Goal: Find specific page/section: Find specific page/section

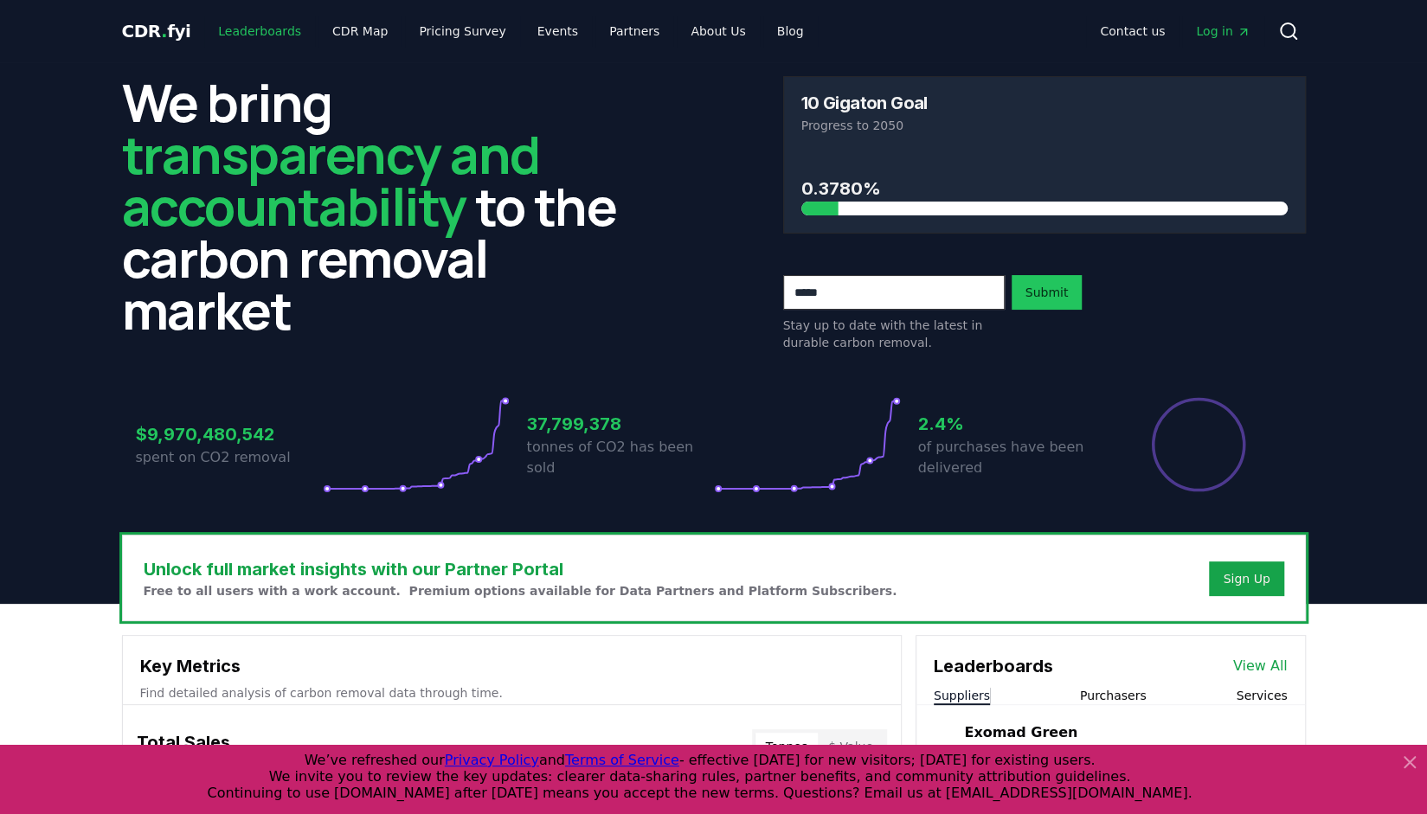
click at [253, 37] on link "Leaderboards" at bounding box center [259, 31] width 111 height 31
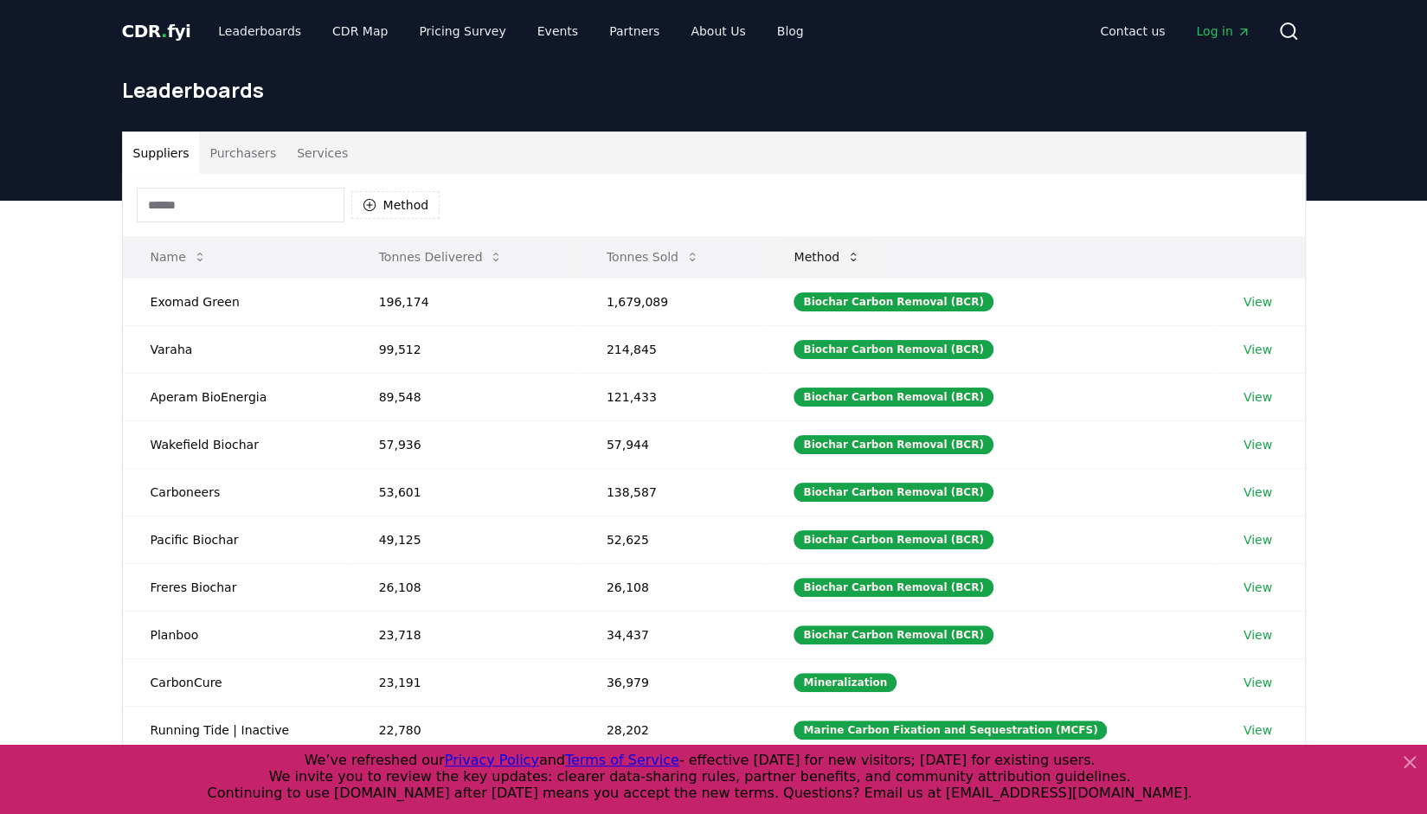
click at [850, 253] on button "Method" at bounding box center [827, 257] width 94 height 35
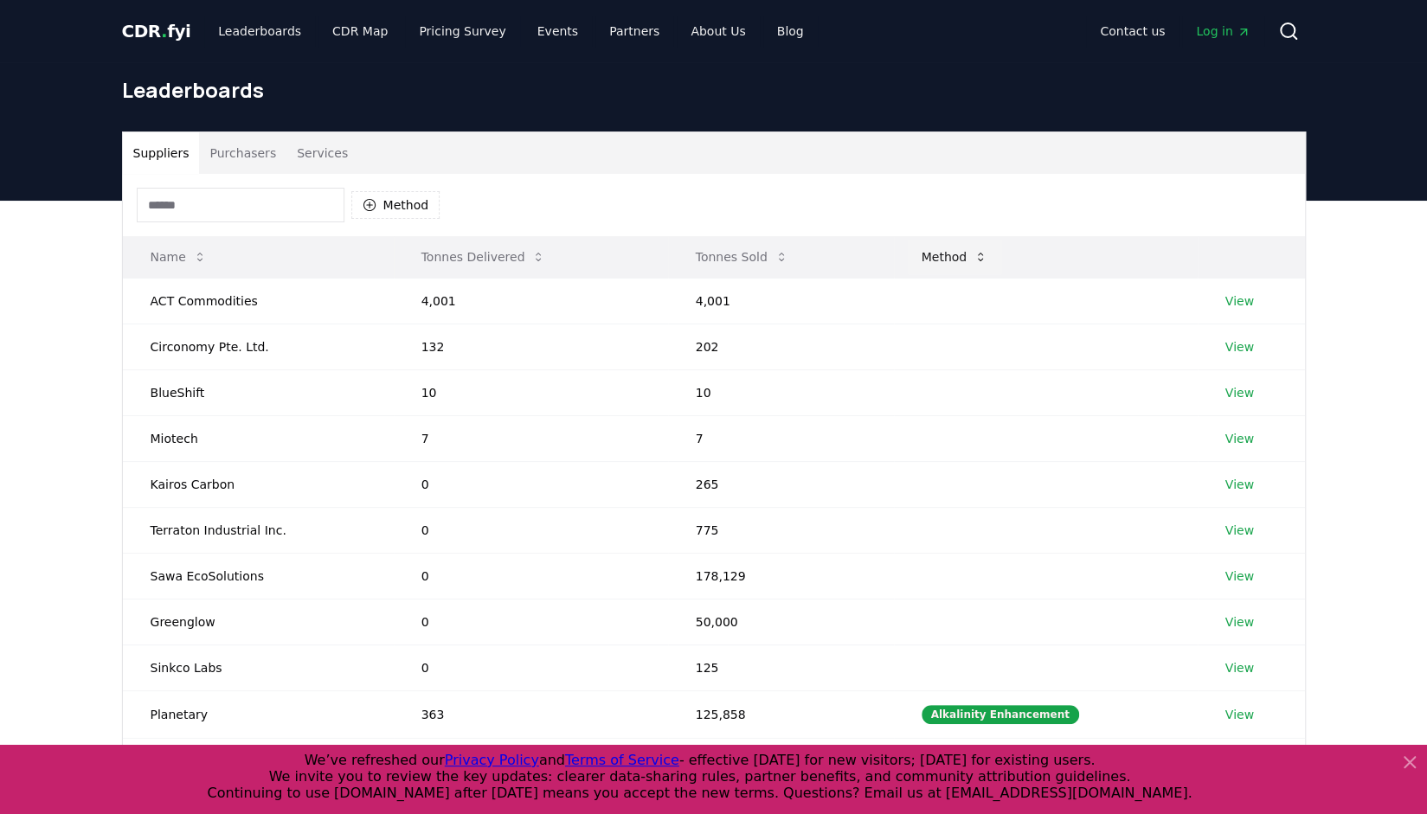
click at [962, 252] on button "Method" at bounding box center [955, 257] width 94 height 35
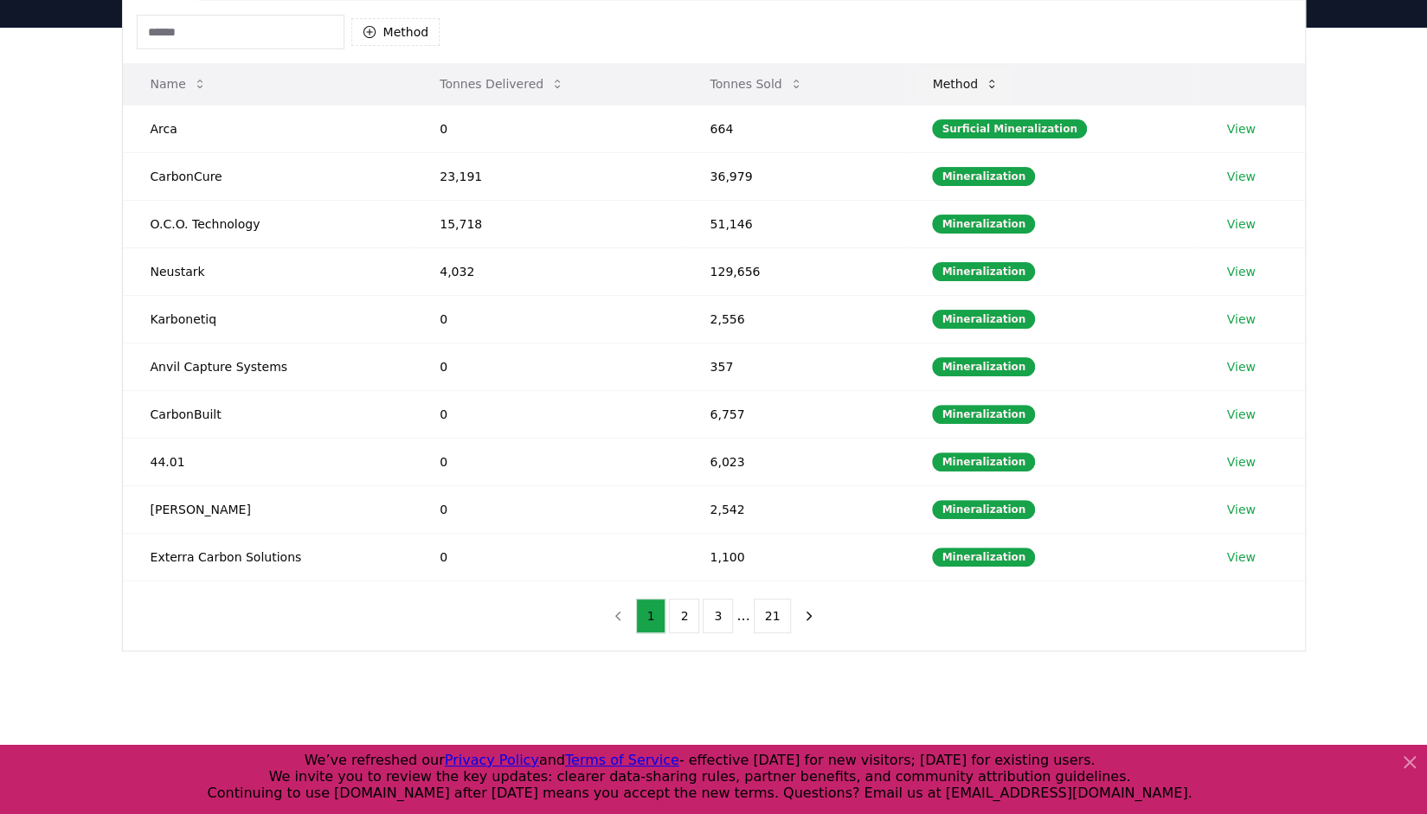
scroll to position [260, 0]
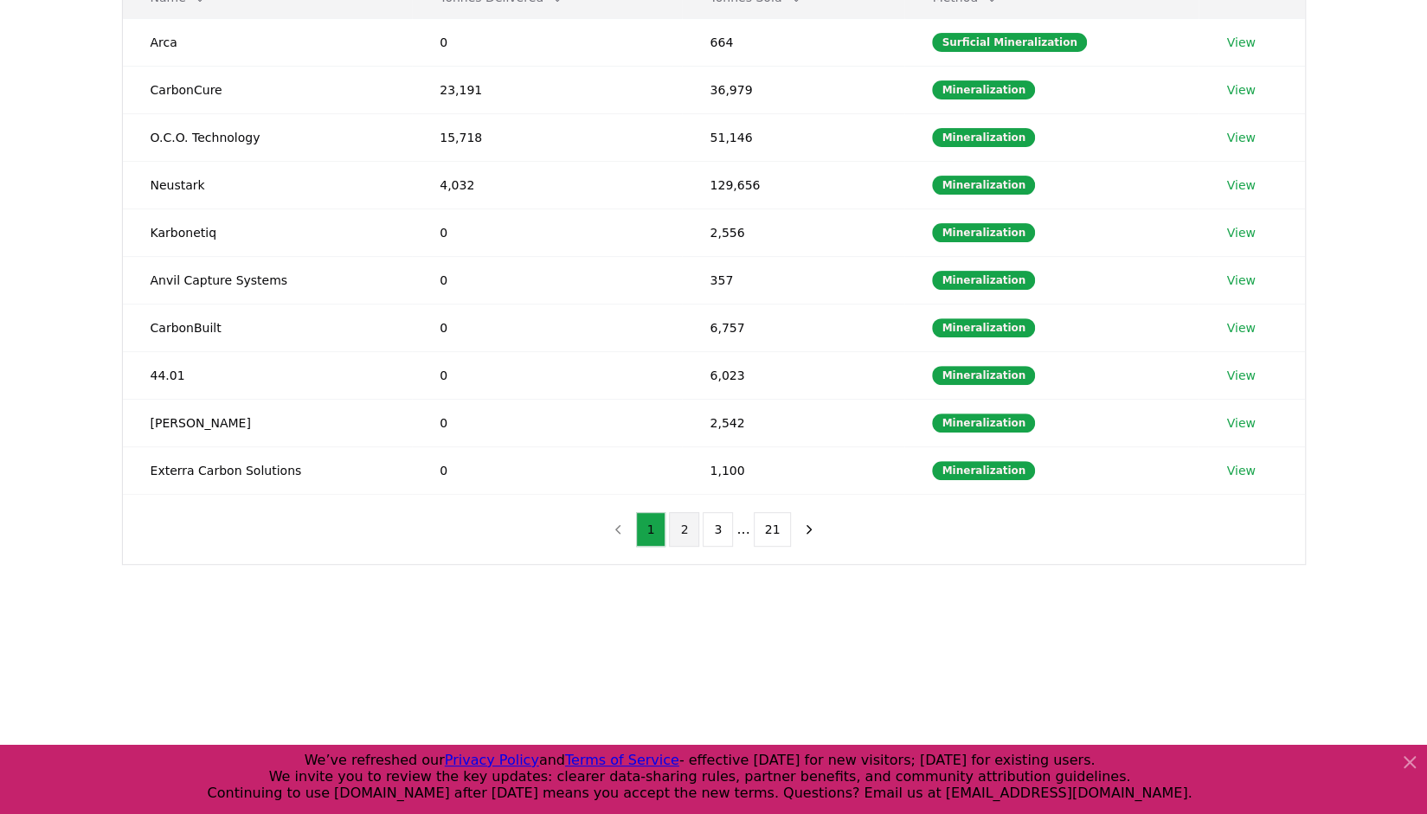
click at [693, 525] on button "2" at bounding box center [684, 529] width 30 height 35
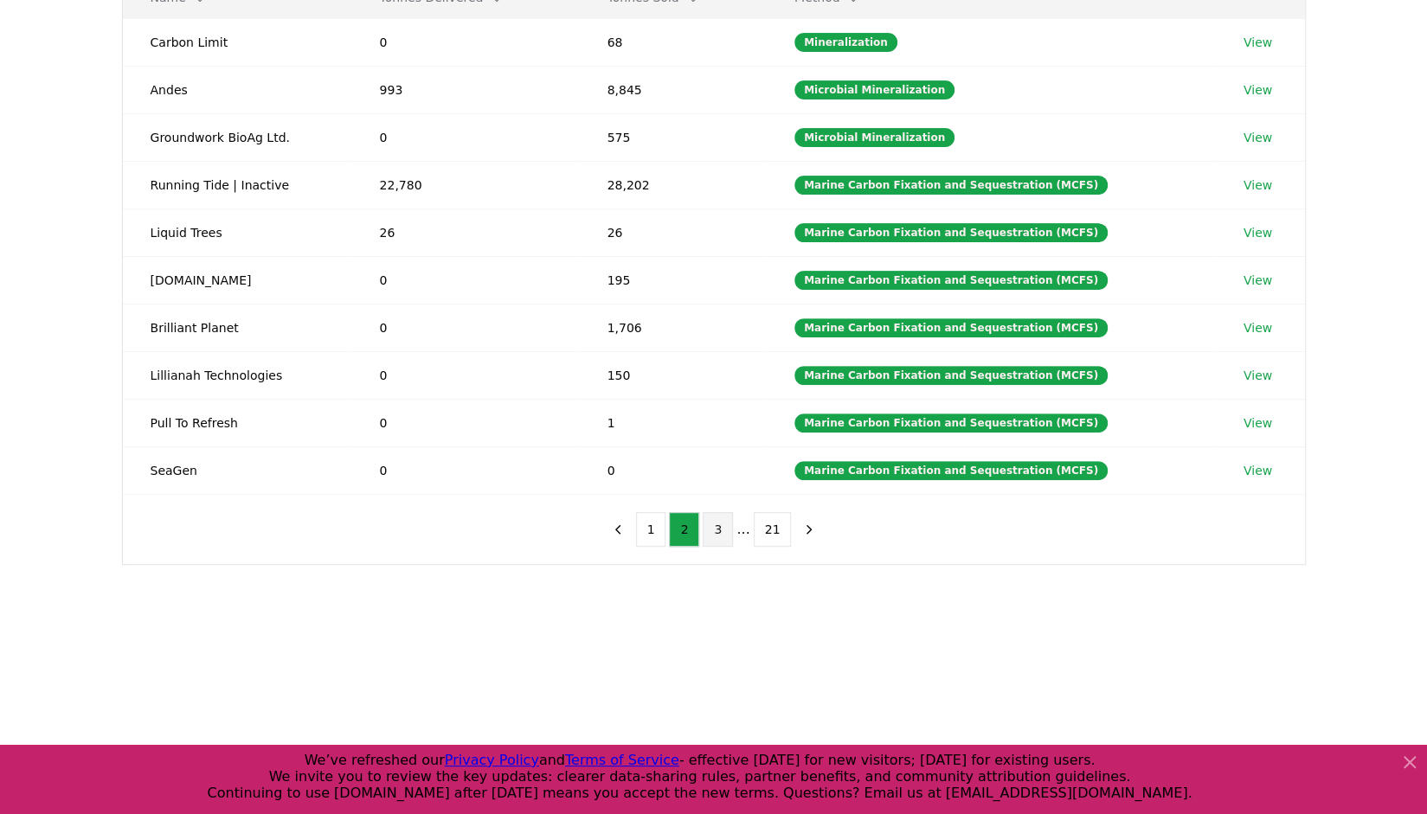
click at [725, 531] on button "3" at bounding box center [718, 529] width 30 height 35
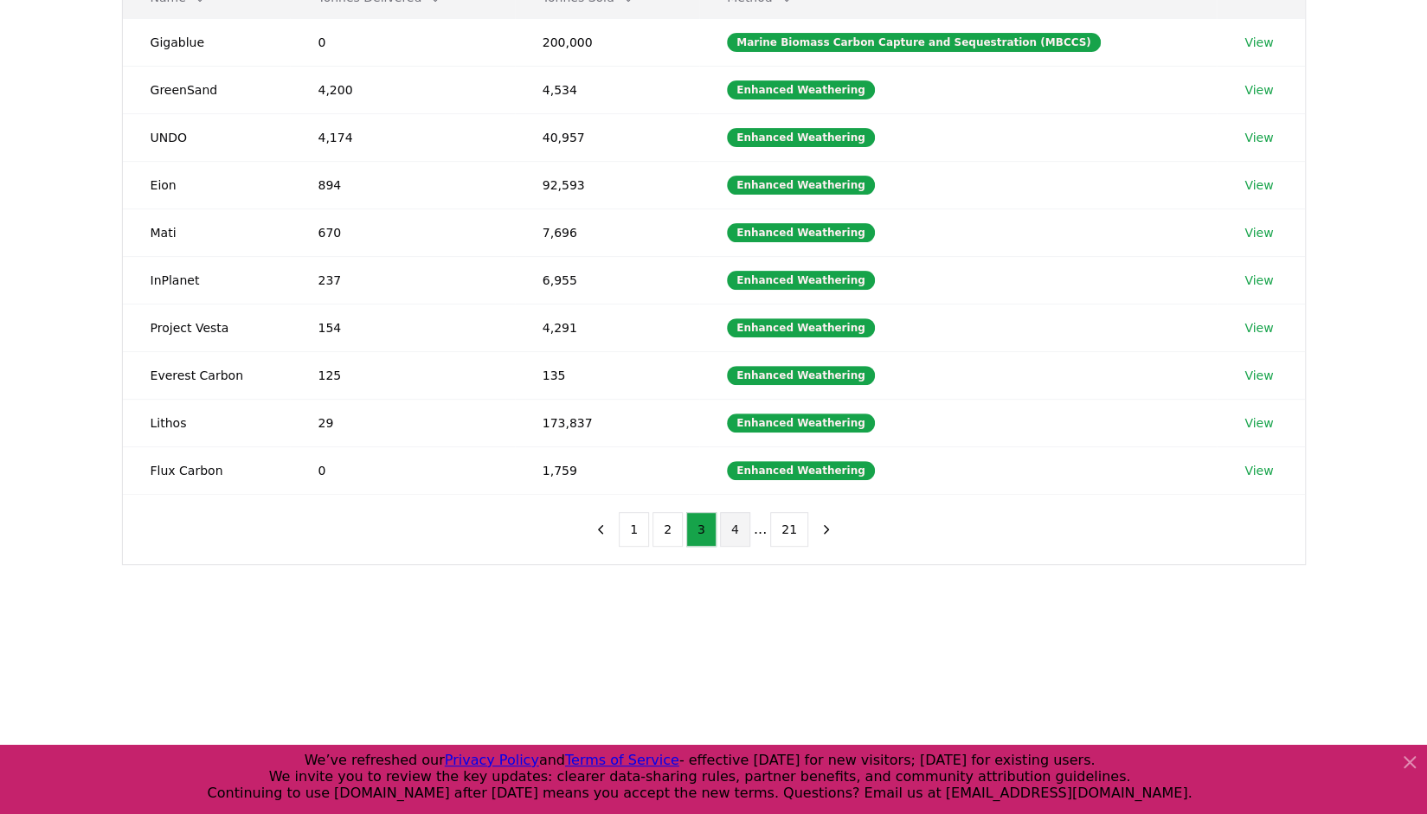
click at [740, 531] on button "4" at bounding box center [735, 529] width 30 height 35
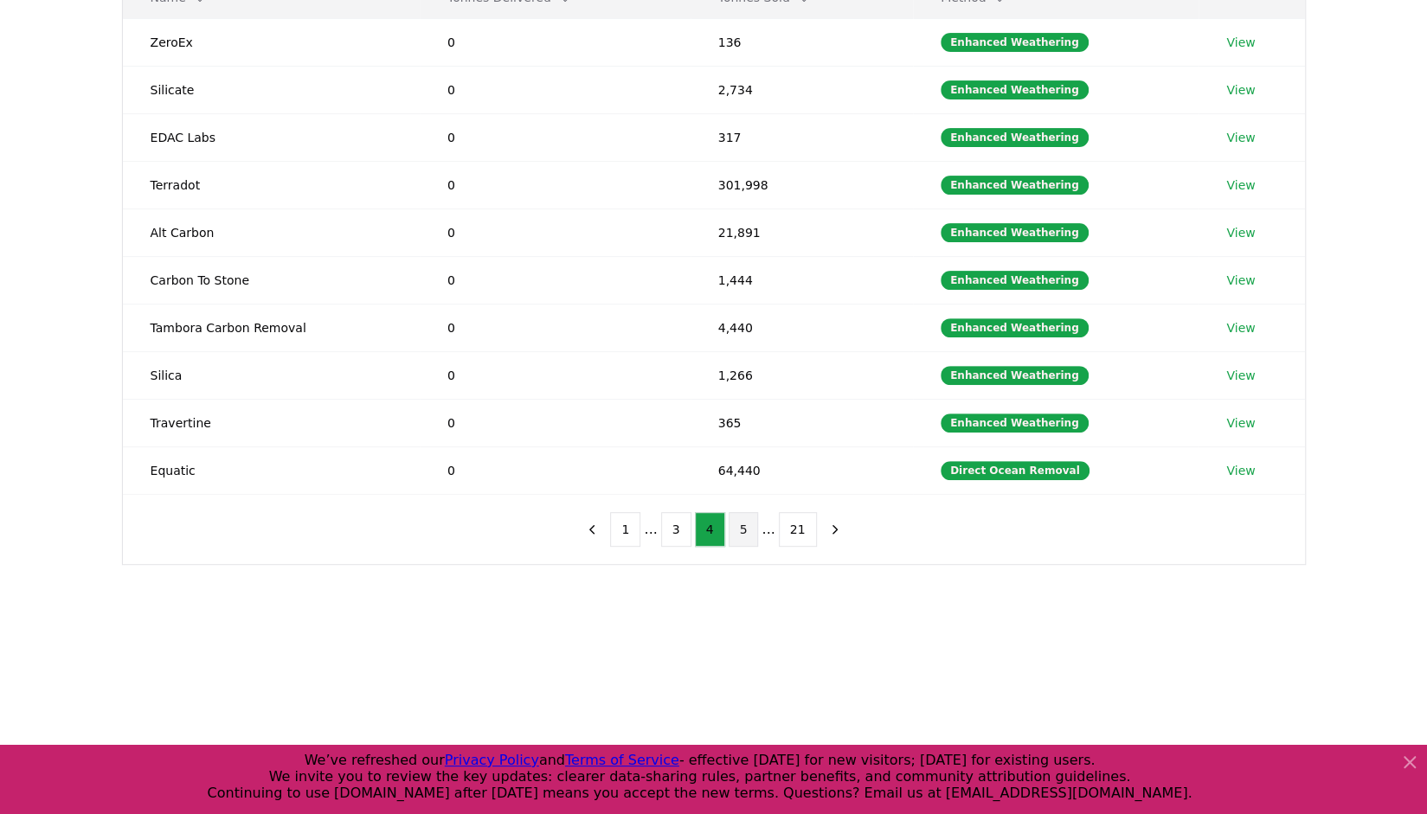
click at [739, 513] on button "5" at bounding box center [744, 529] width 30 height 35
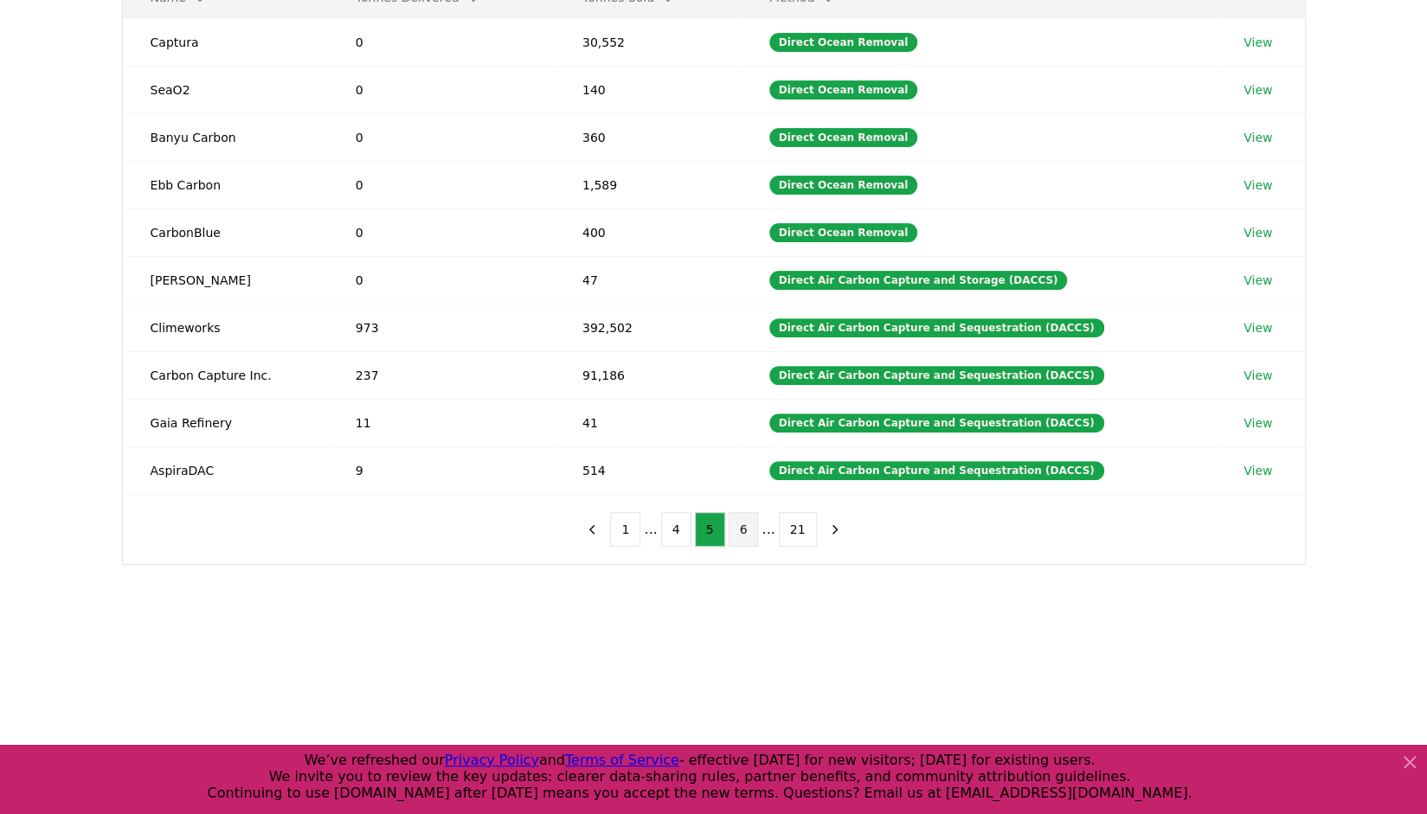
click at [749, 523] on button "6" at bounding box center [744, 529] width 30 height 35
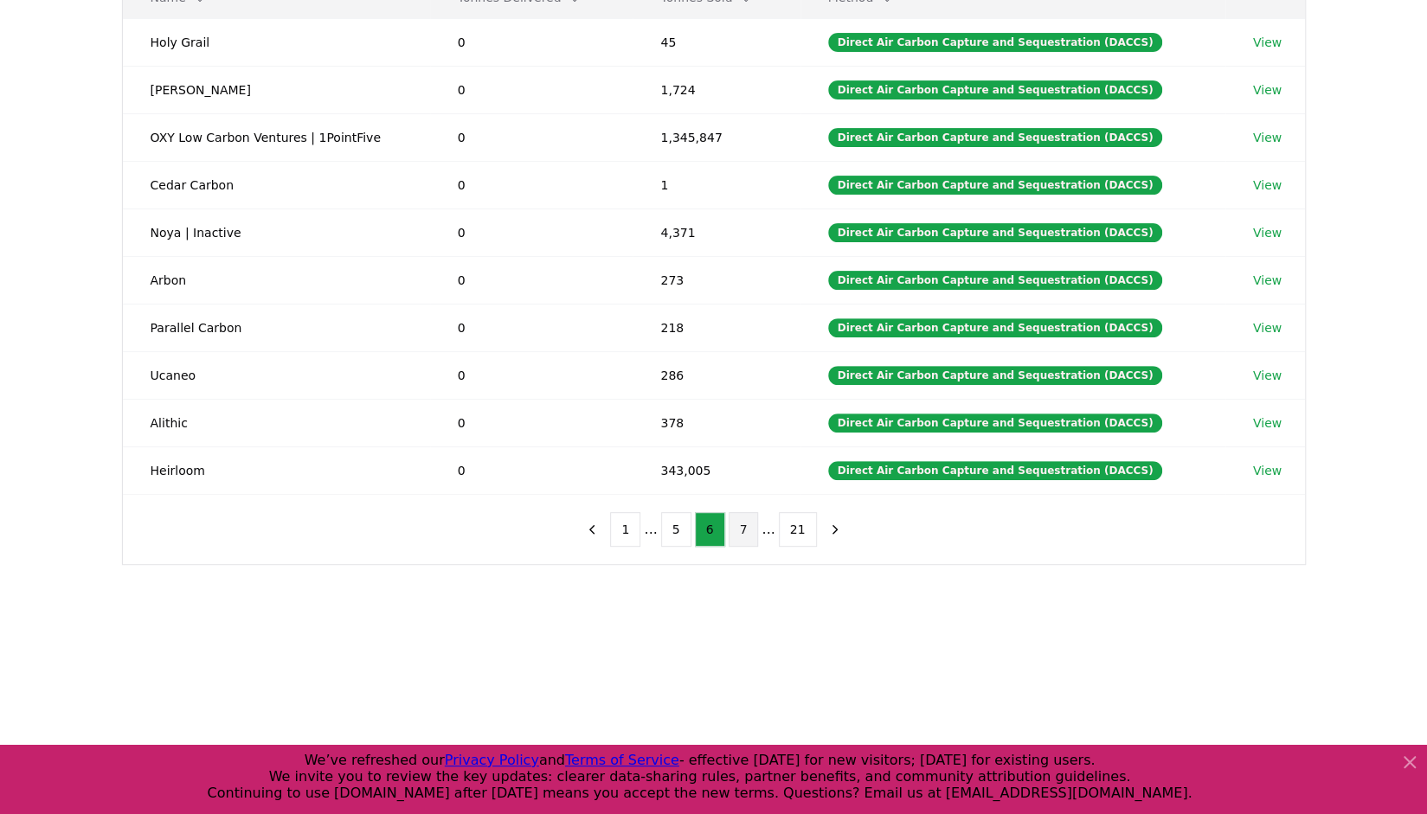
click at [749, 524] on button "7" at bounding box center [744, 529] width 30 height 35
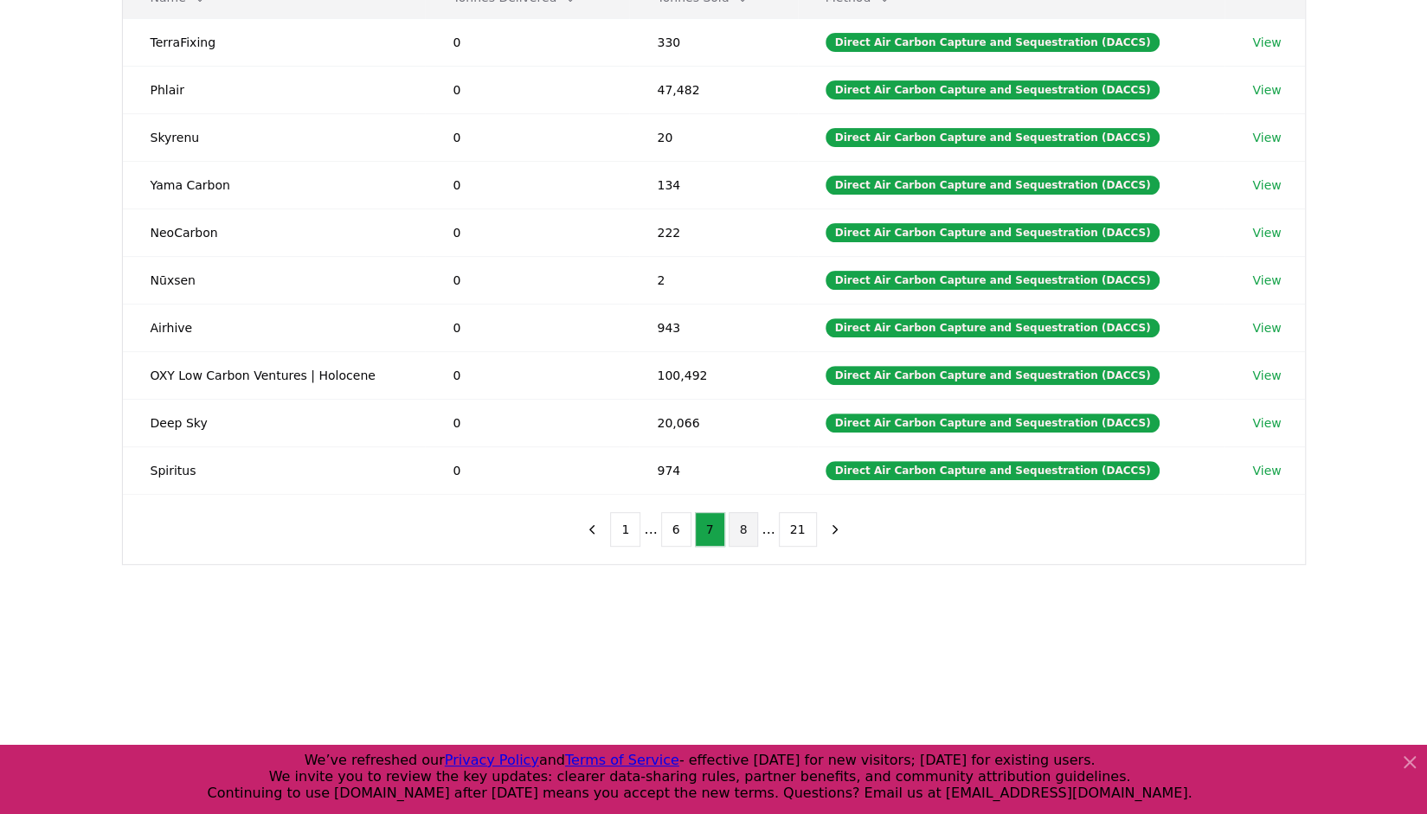
click at [748, 522] on button "8" at bounding box center [744, 529] width 30 height 35
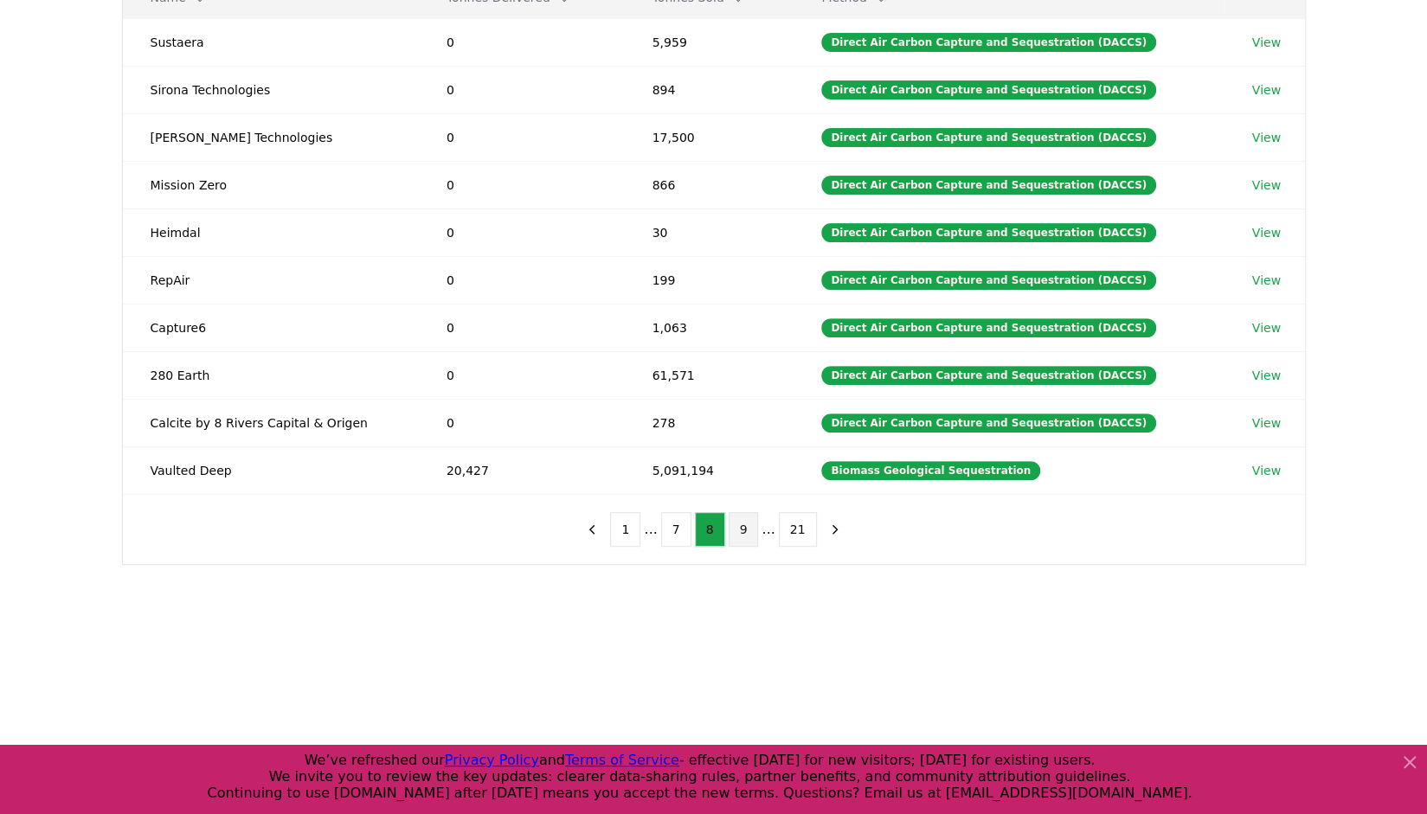
click at [745, 522] on button "9" at bounding box center [744, 529] width 30 height 35
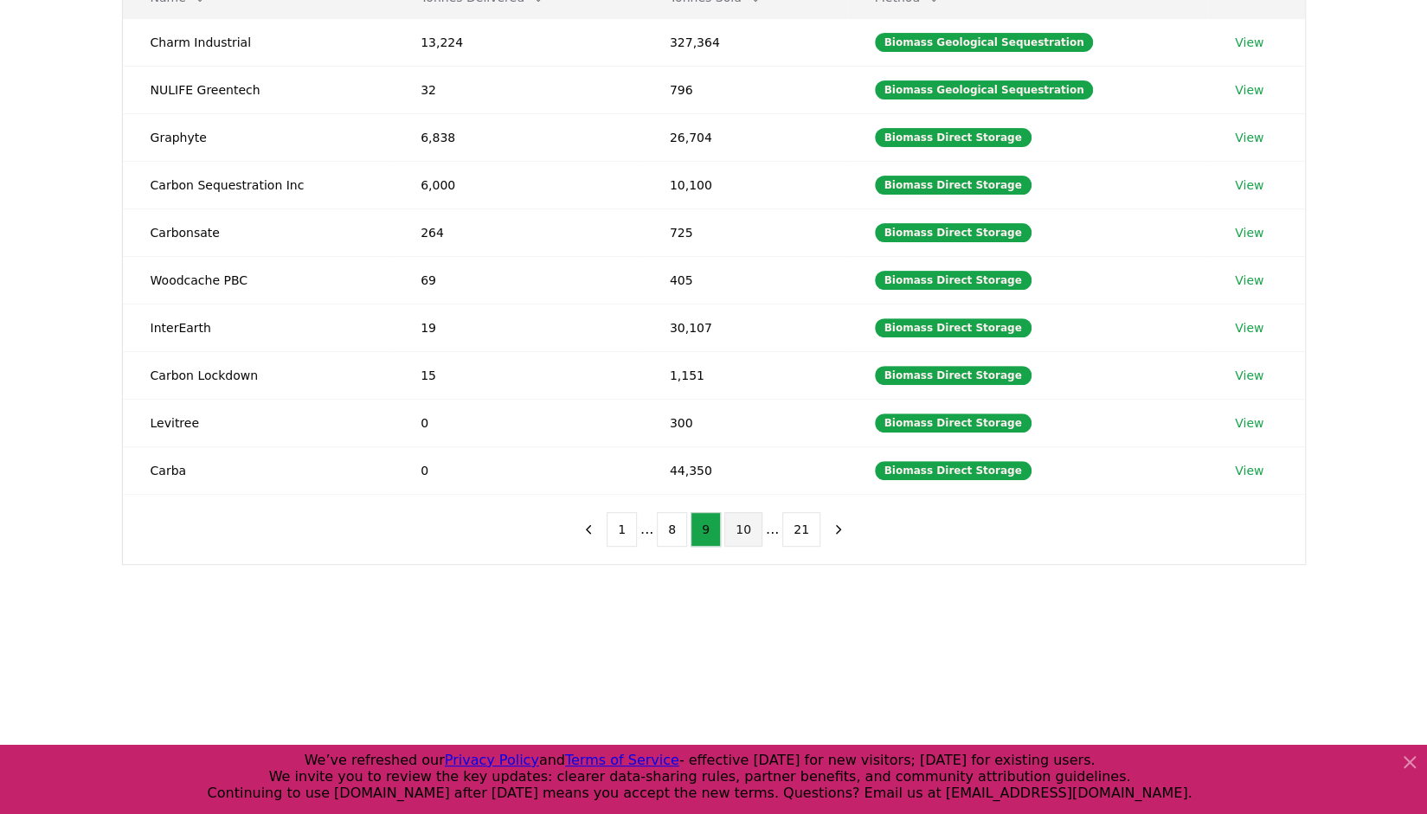
click at [751, 525] on button "10" at bounding box center [743, 529] width 38 height 35
